Goal: Information Seeking & Learning: Understand process/instructions

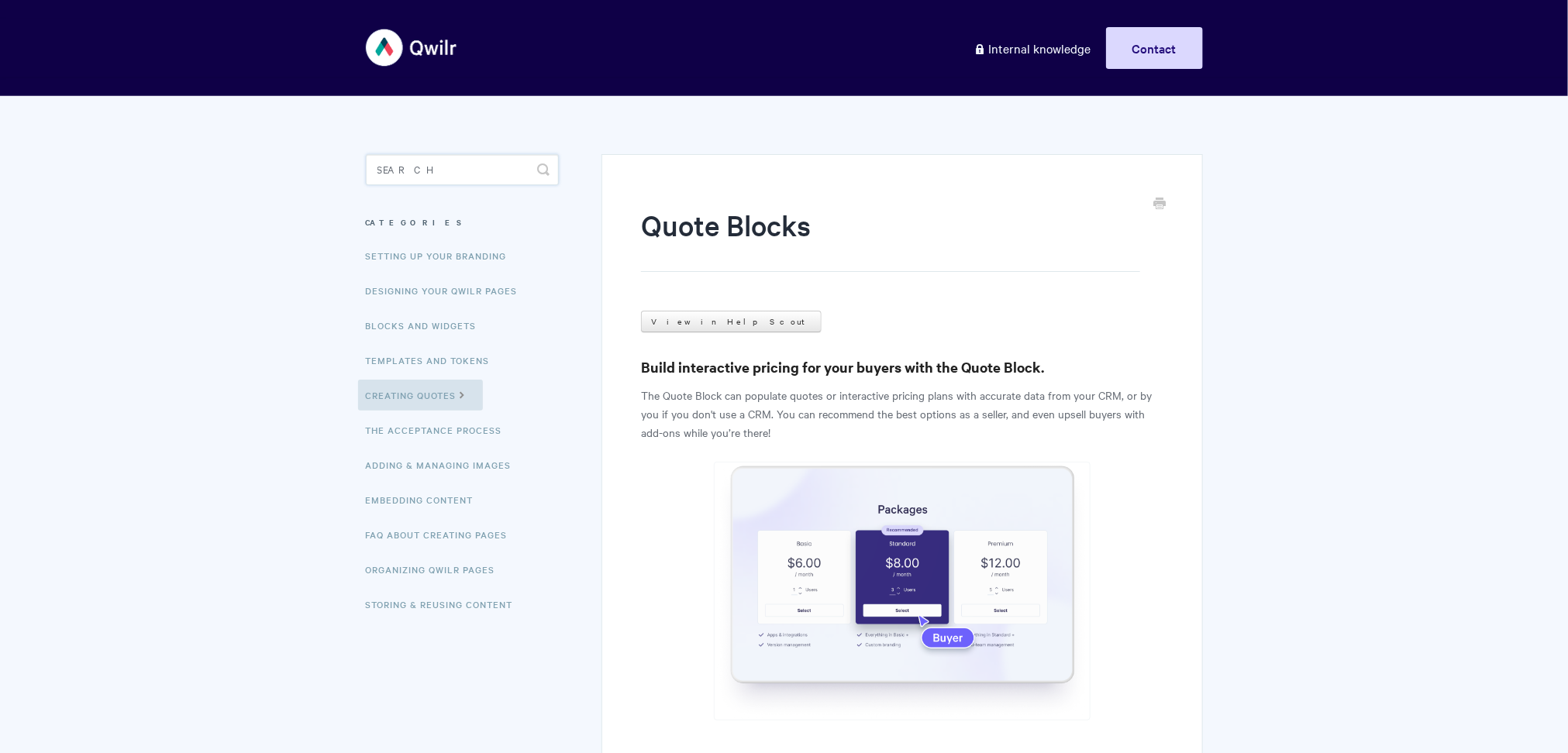
click at [487, 170] on input "Search" at bounding box center [462, 169] width 193 height 31
type input "recurring"
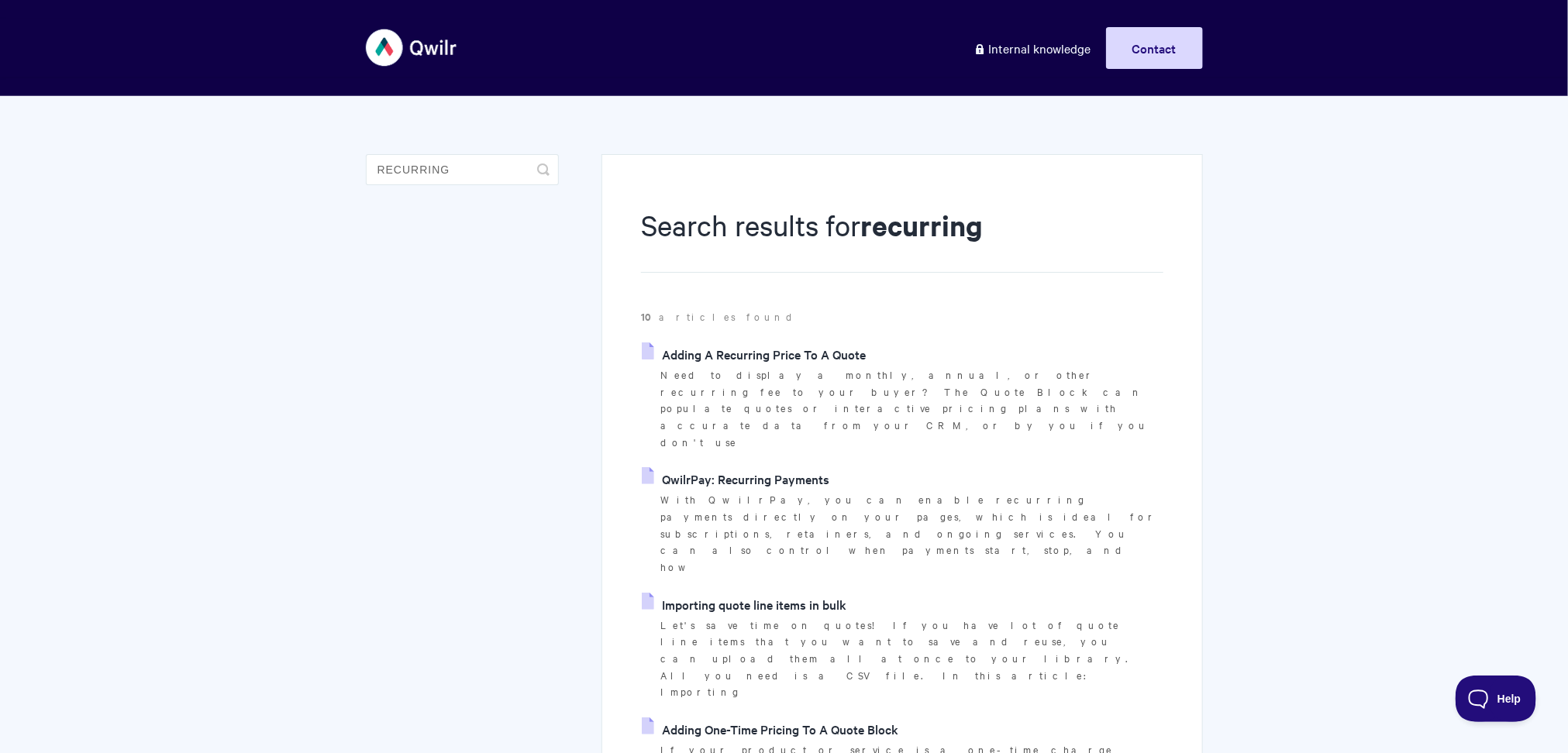
click at [812, 356] on link "Adding A Recurring Price To A Quote" at bounding box center [753, 354] width 224 height 23
click at [709, 467] on link "QwilrPay: Recurring Payments" at bounding box center [735, 479] width 188 height 23
click at [841, 349] on link "Adding A Recurring Price To A Quote" at bounding box center [753, 354] width 224 height 23
click at [802, 467] on link "QwilrPay: Recurring Payments" at bounding box center [735, 479] width 188 height 23
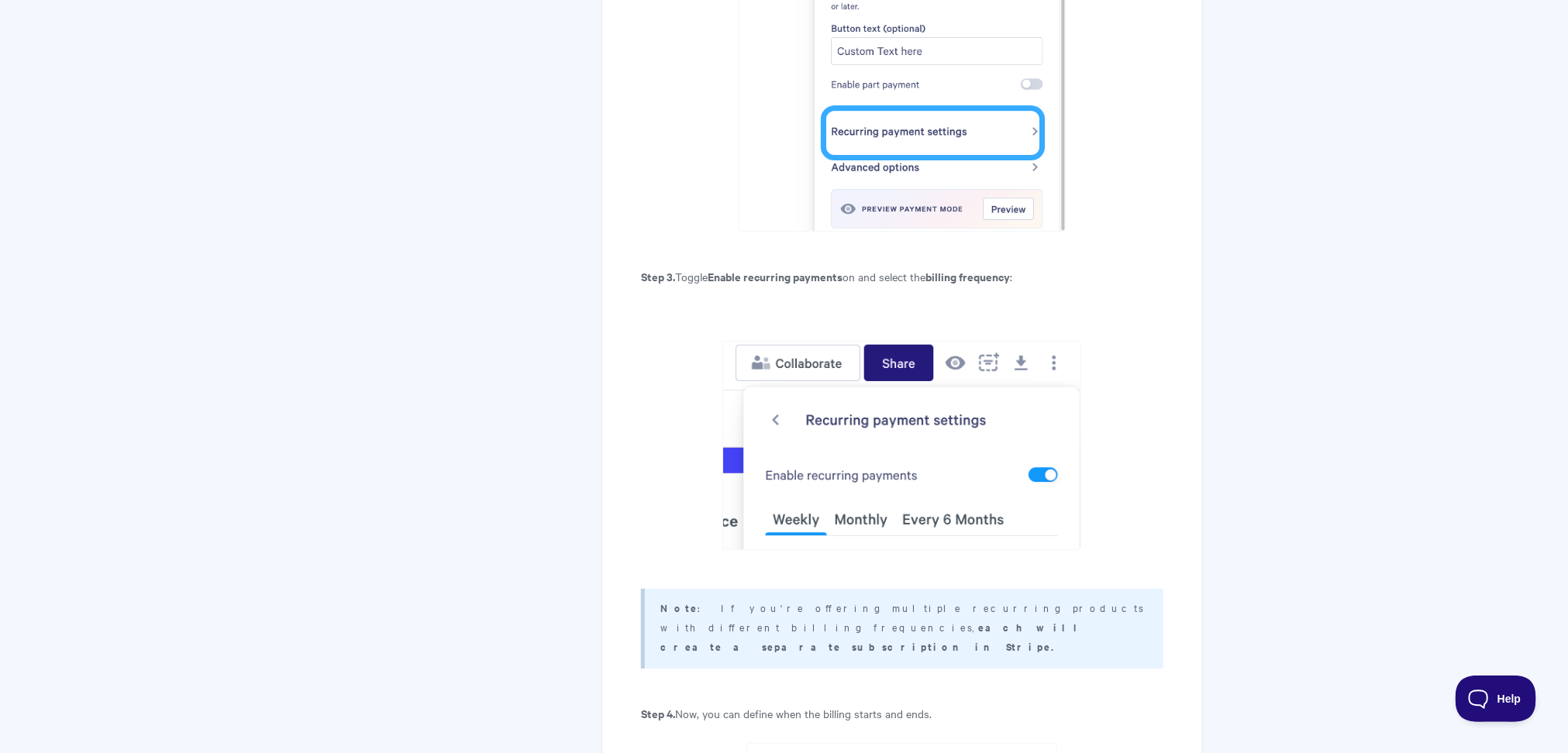
scroll to position [2989, 0]
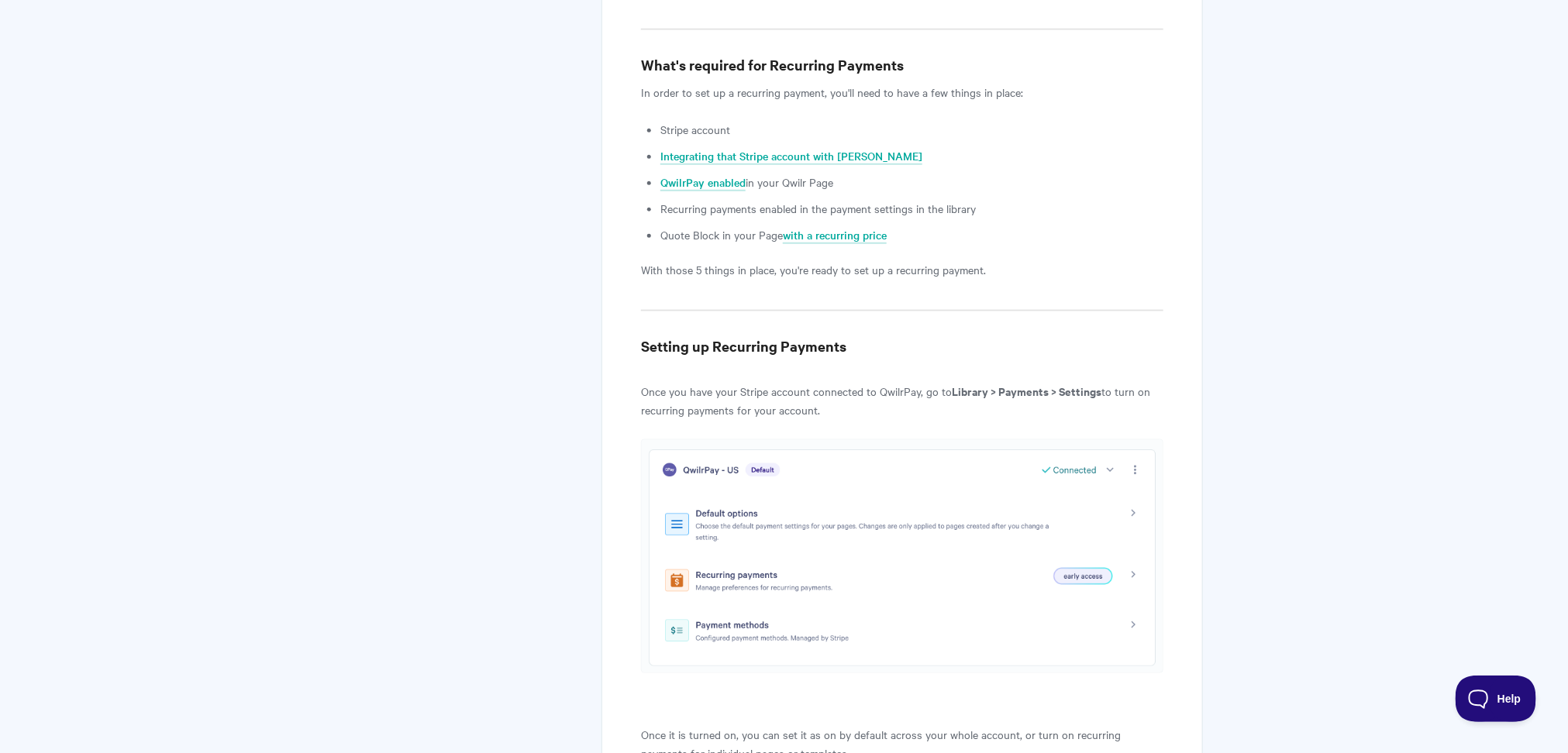
scroll to position [999, 0]
